Goal: Information Seeking & Learning: Learn about a topic

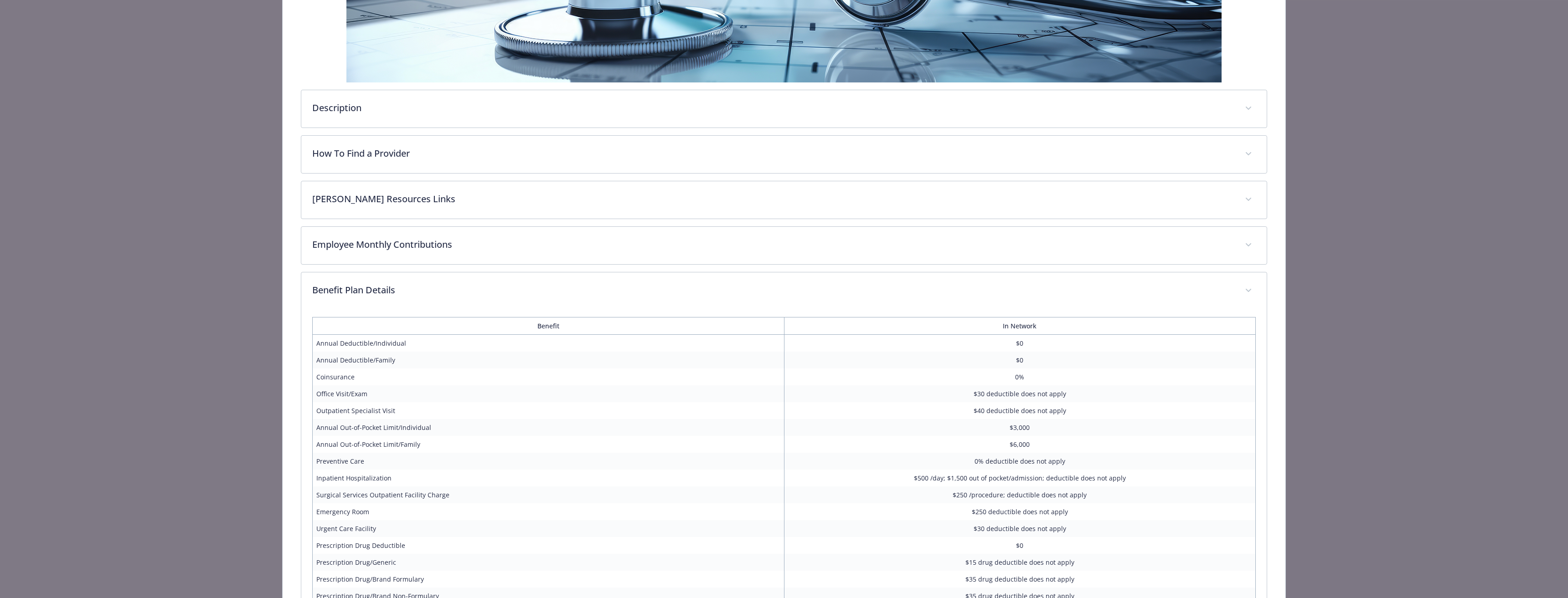
scroll to position [251, 0]
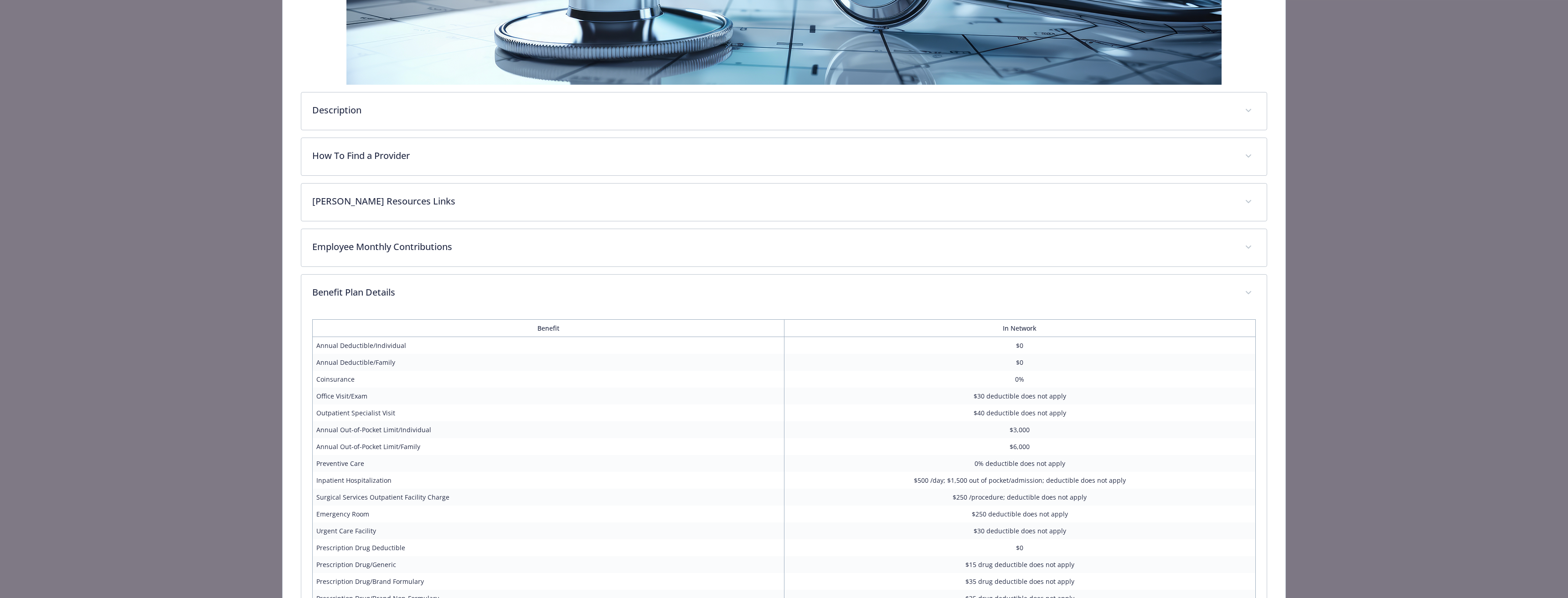
drag, startPoint x: 206, startPoint y: 74, endPoint x: 181, endPoint y: 40, distance: 42.2
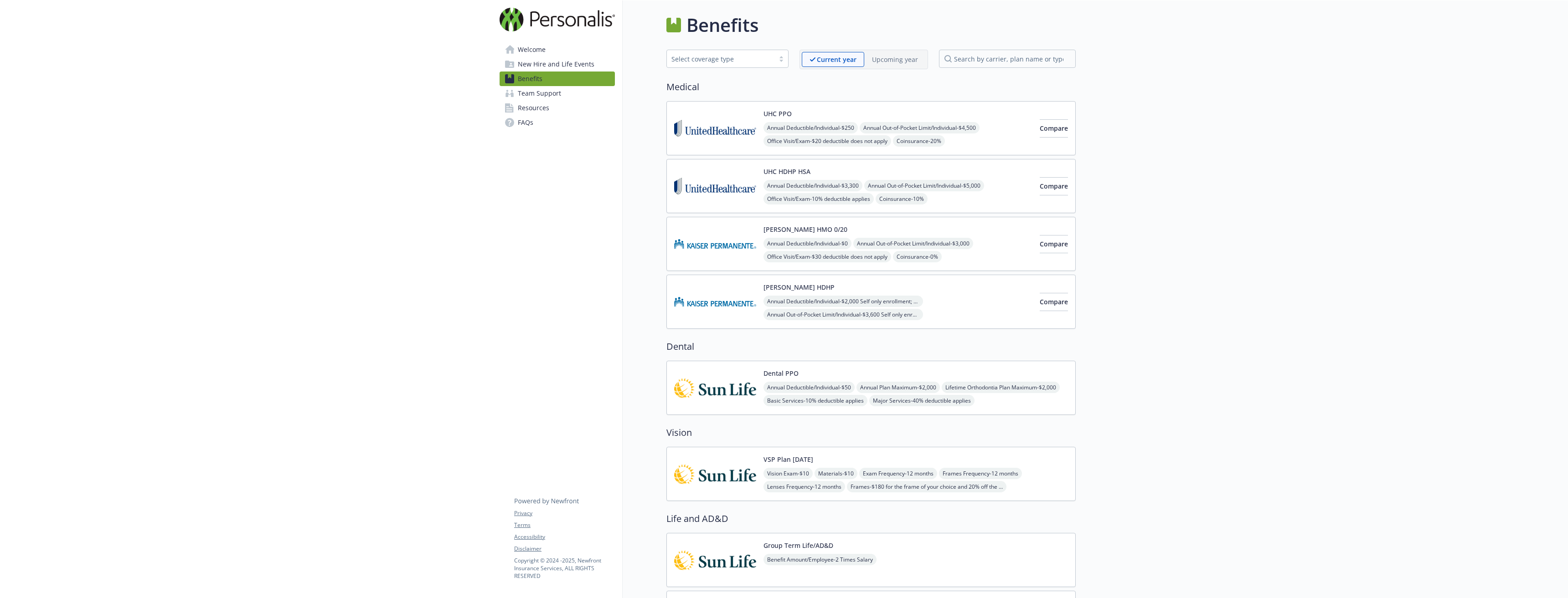
click at [959, 251] on div "Annual Deductible/Individual - $0 Annual Out-of-Pocket Limit/Individual - $3,00…" at bounding box center [898, 277] width 269 height 78
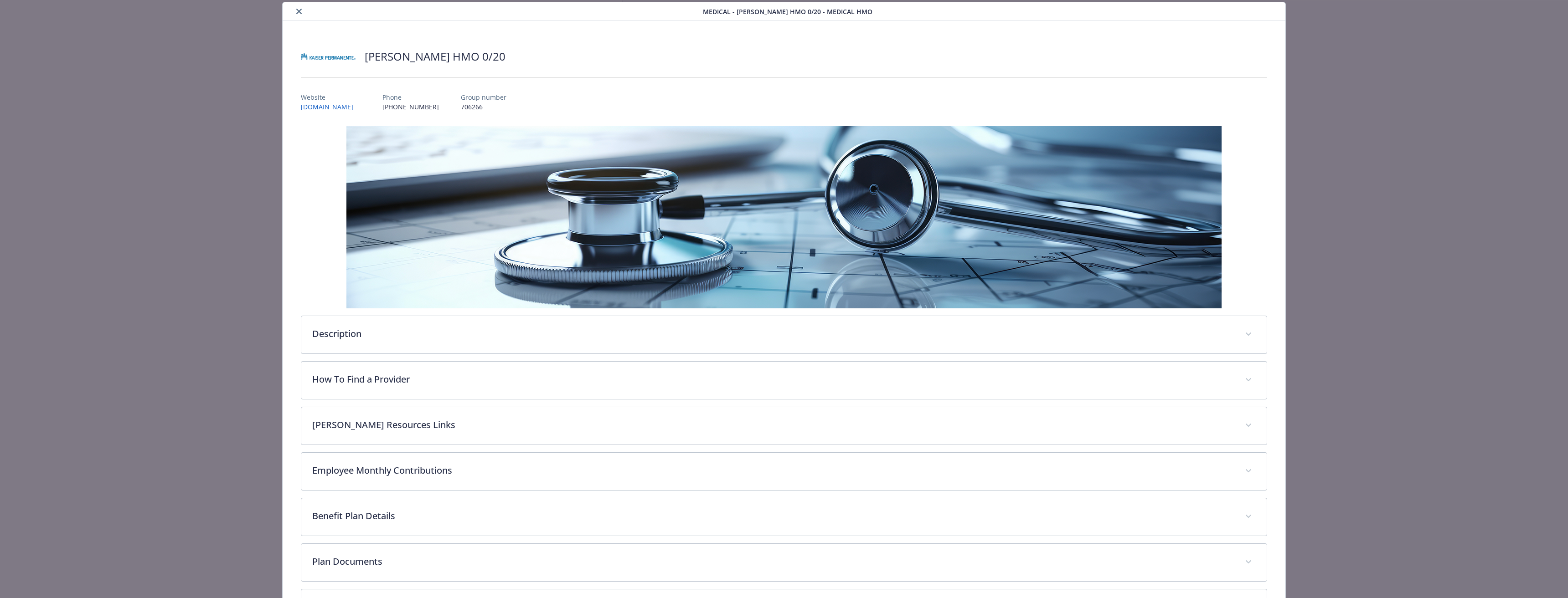
scroll to position [108, 0]
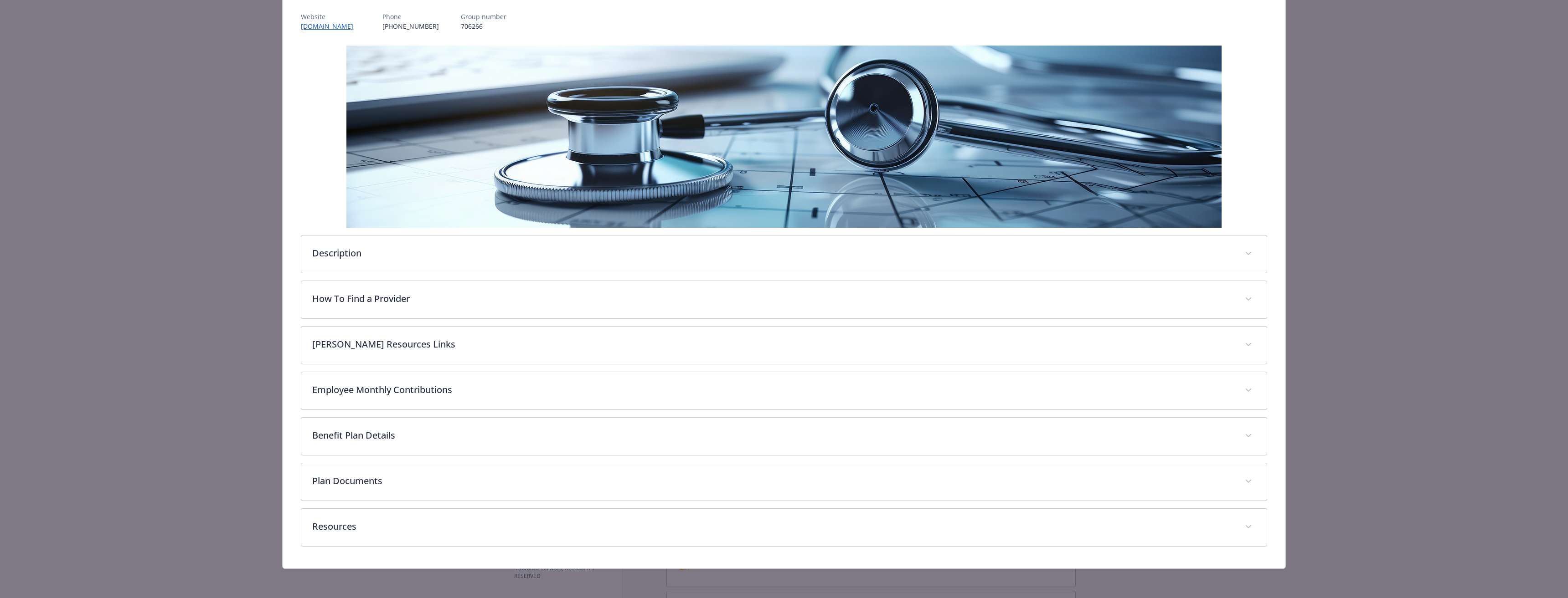
click at [425, 417] on div "Description [PERSON_NAME] plans are only available to those who live in the [PE…" at bounding box center [784, 296] width 967 height 501
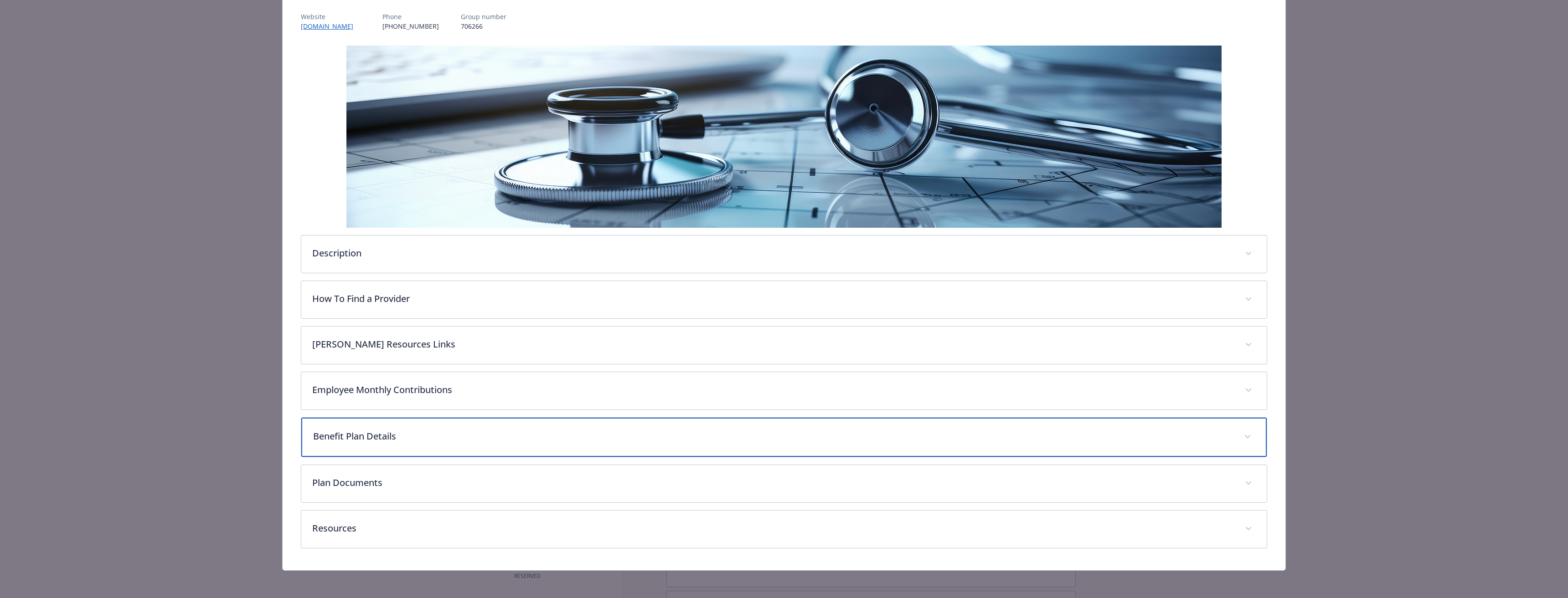
click at [435, 422] on div "Benefit Plan Details" at bounding box center [784, 437] width 965 height 39
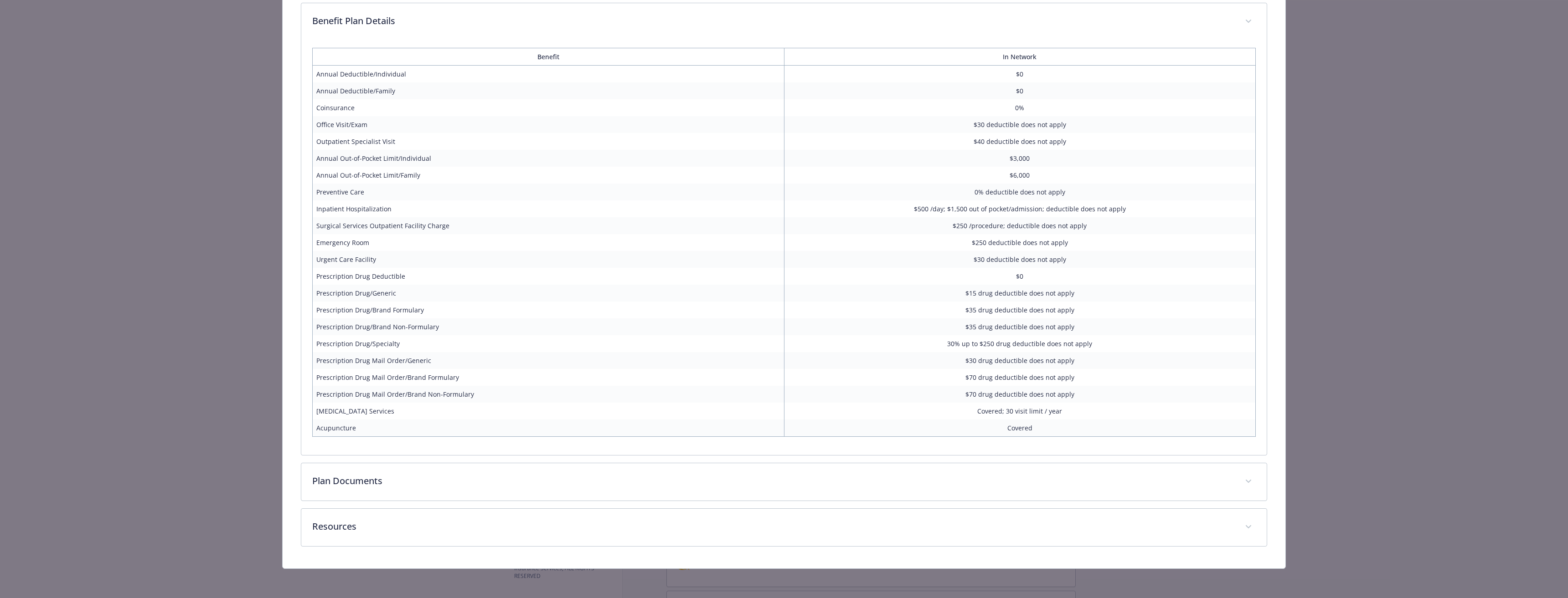
scroll to position [523, 0]
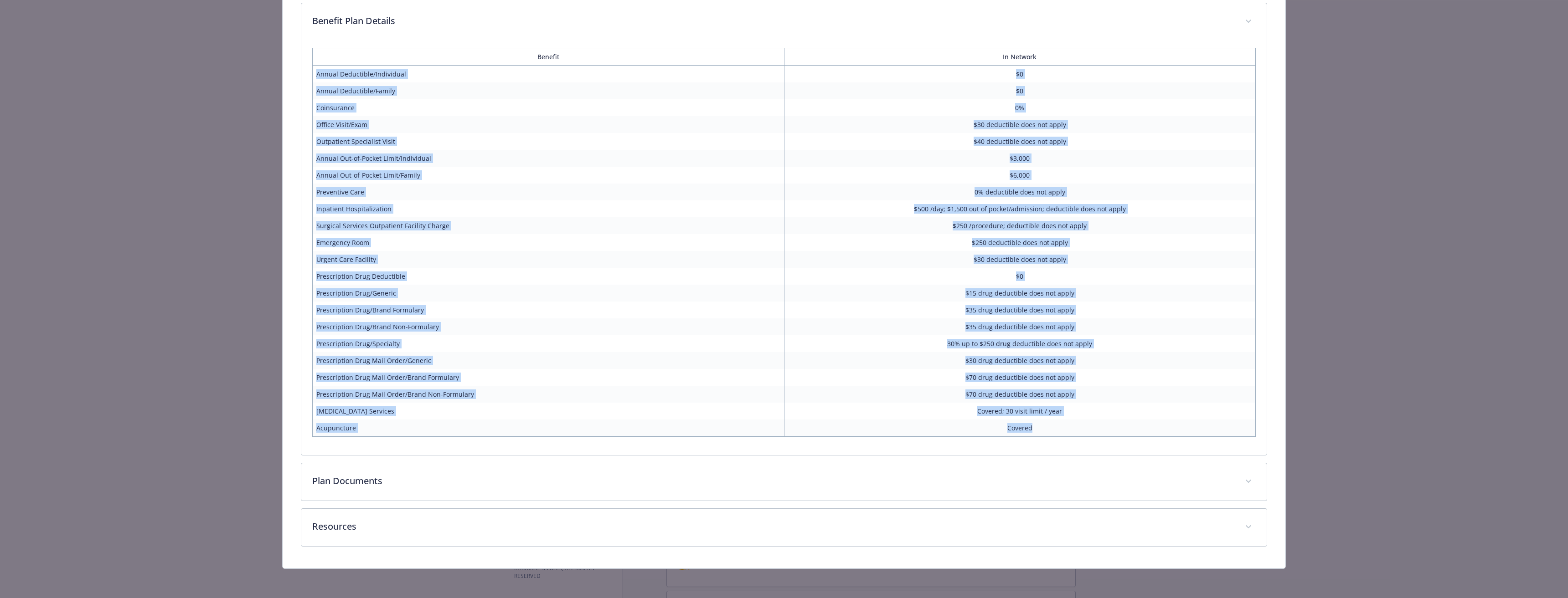
drag, startPoint x: 1030, startPoint y: 430, endPoint x: 312, endPoint y: 68, distance: 804.1
click at [313, 68] on tbody "Annual Deductible/Individual $0 Annual Deductible/Family $0 Coinsurance 0% Offi…" at bounding box center [784, 251] width 943 height 371
click at [908, 147] on td "$40 deductible does not apply" at bounding box center [1020, 142] width 471 height 17
click at [856, 118] on td "$30 deductible does not apply" at bounding box center [1020, 125] width 471 height 17
